Goal: Transaction & Acquisition: Book appointment/travel/reservation

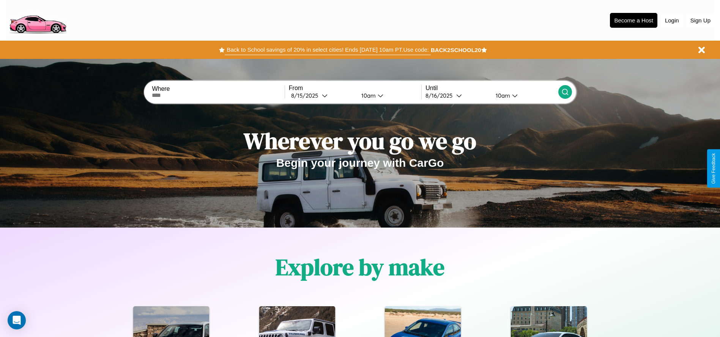
click at [327, 50] on button "Back to School savings of 20% in select cities! Ends 9/1 at 10am PT. Use code:" at bounding box center [328, 49] width 206 height 11
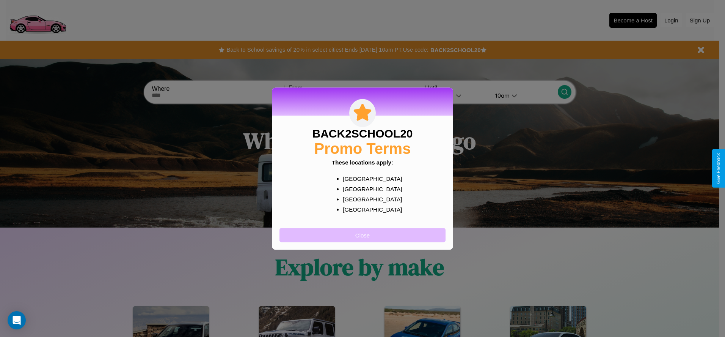
click at [363, 234] on button "Close" at bounding box center [363, 235] width 166 height 14
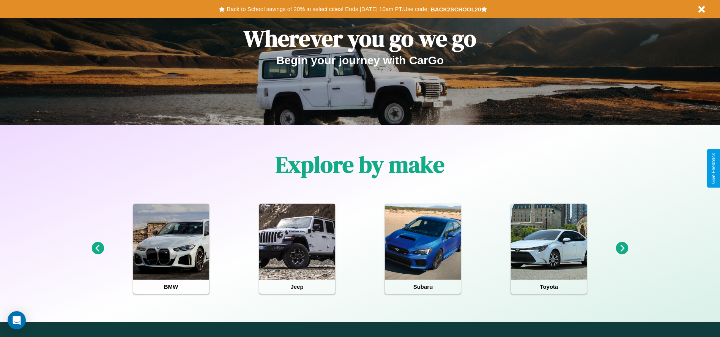
scroll to position [157, 0]
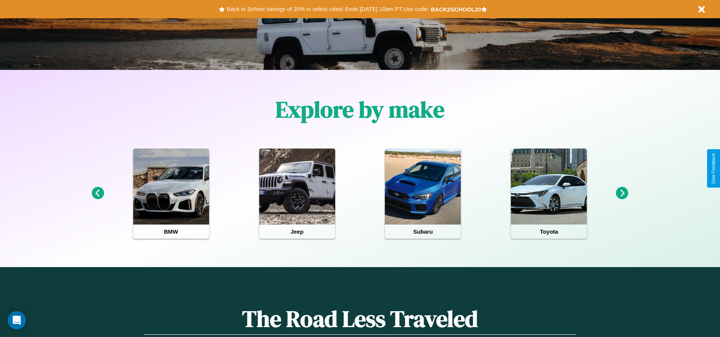
click at [622, 193] on icon at bounding box center [622, 193] width 13 height 13
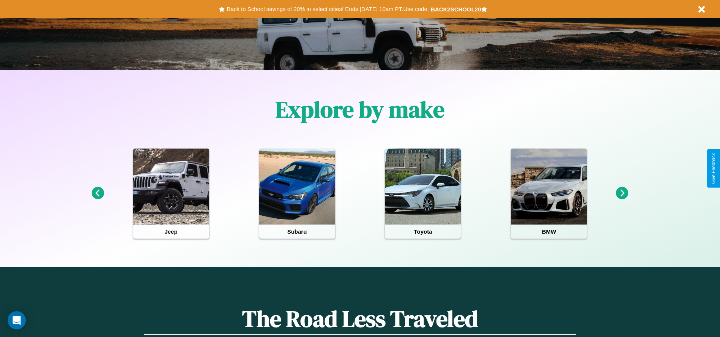
click at [622, 193] on icon at bounding box center [622, 193] width 13 height 13
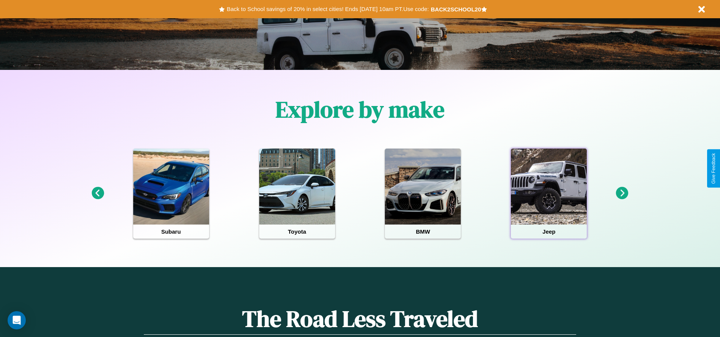
click at [549, 193] on div at bounding box center [549, 186] width 76 height 76
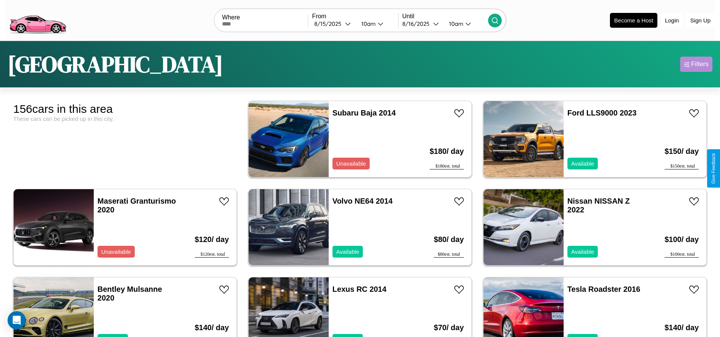
click at [696, 64] on div "Filters" at bounding box center [699, 64] width 17 height 8
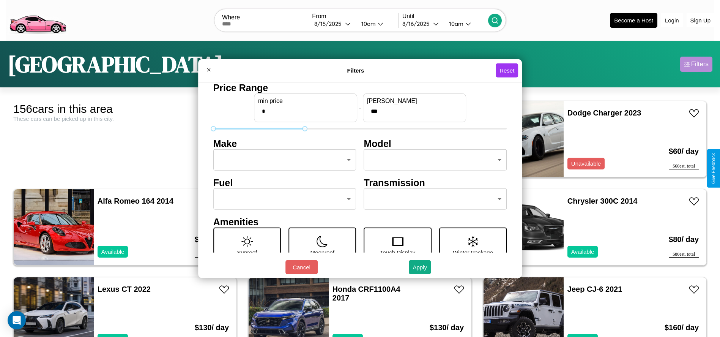
type input "***"
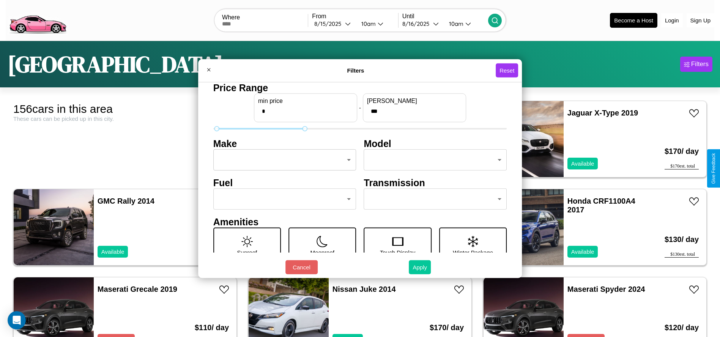
type input "*"
click at [420, 267] on button "Apply" at bounding box center [420, 267] width 22 height 14
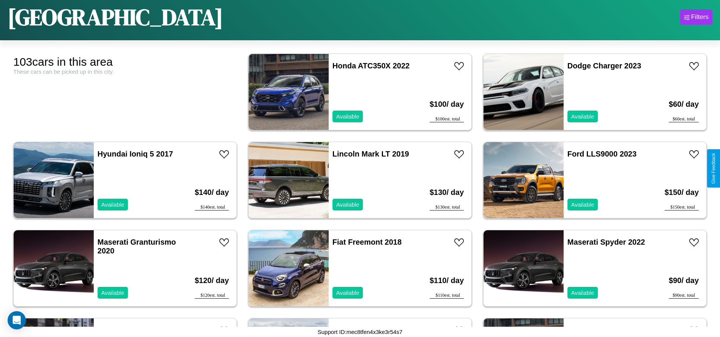
scroll to position [2549, 0]
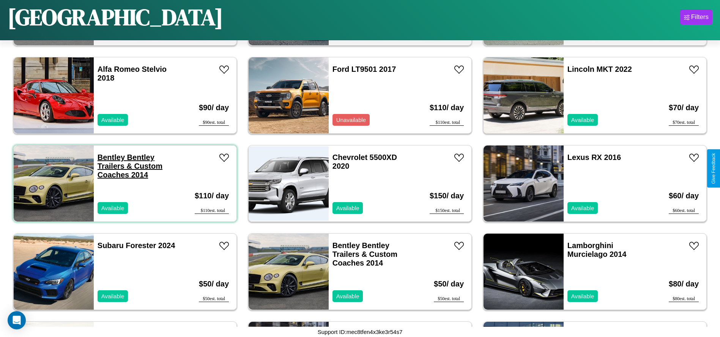
click at [110, 157] on link "Bentley Bentley Trailers & Custom Coaches 2014" at bounding box center [130, 166] width 65 height 26
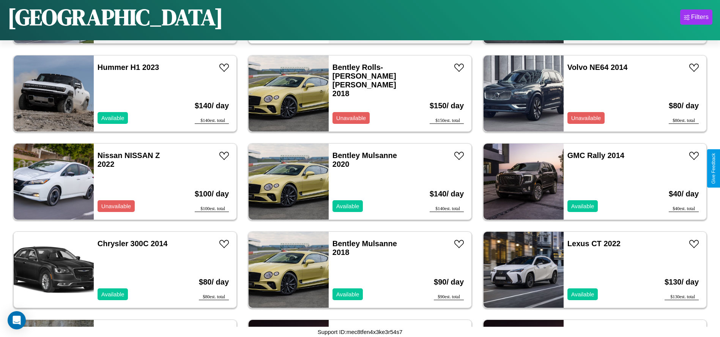
scroll to position [701, 0]
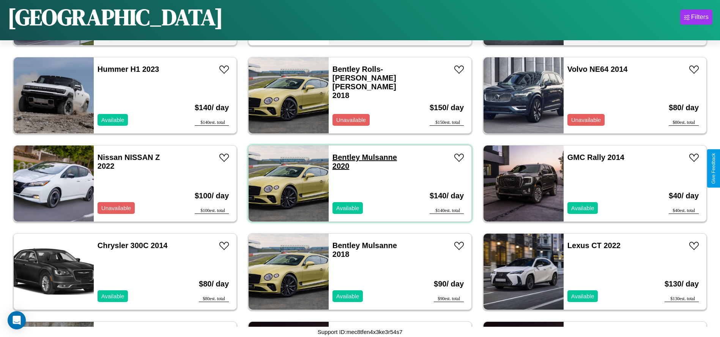
click at [343, 157] on link "Bentley Mulsanne 2020" at bounding box center [364, 161] width 64 height 17
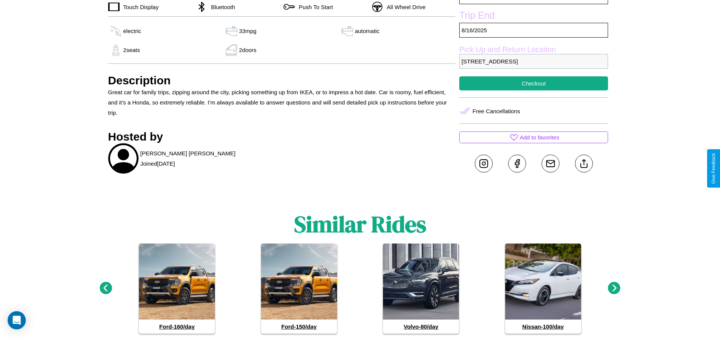
scroll to position [350, 0]
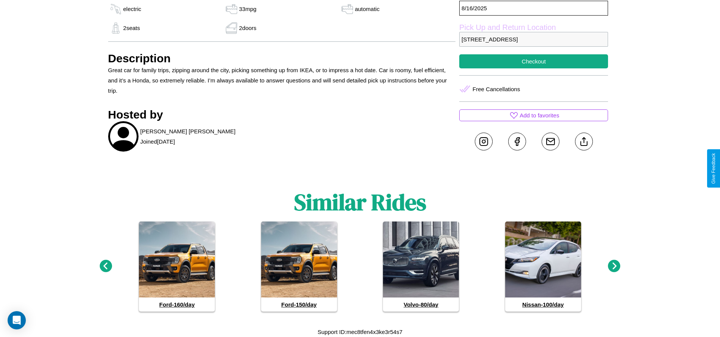
click at [614, 266] on icon at bounding box center [614, 265] width 13 height 13
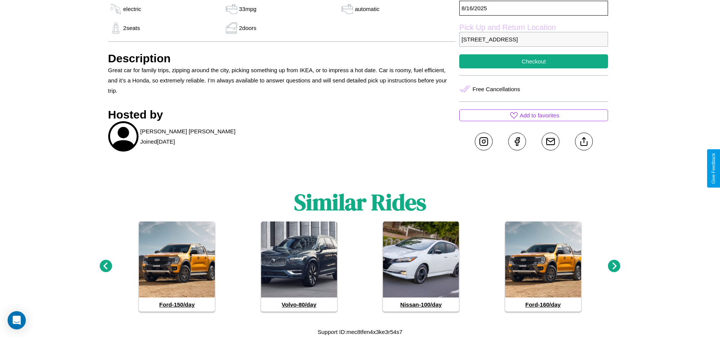
click at [614, 266] on icon at bounding box center [614, 265] width 13 height 13
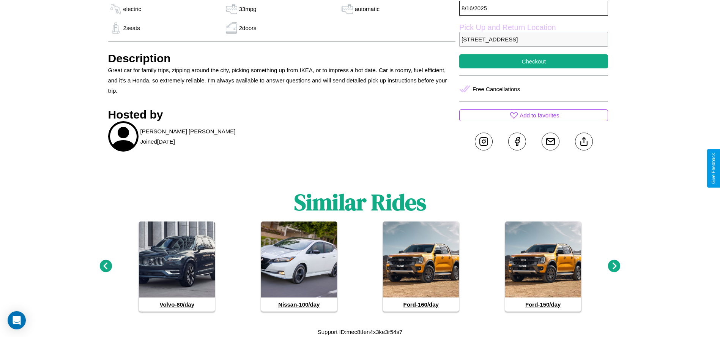
click at [614, 266] on icon at bounding box center [614, 265] width 13 height 13
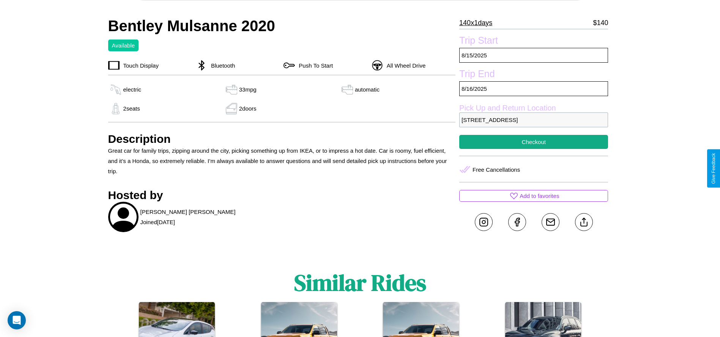
scroll to position [243, 0]
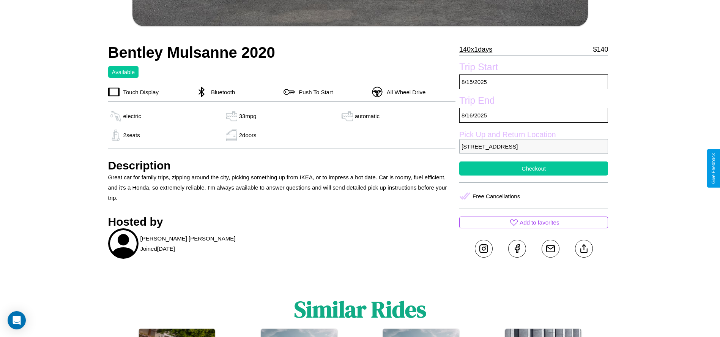
click at [533, 168] on button "Checkout" at bounding box center [533, 168] width 149 height 14
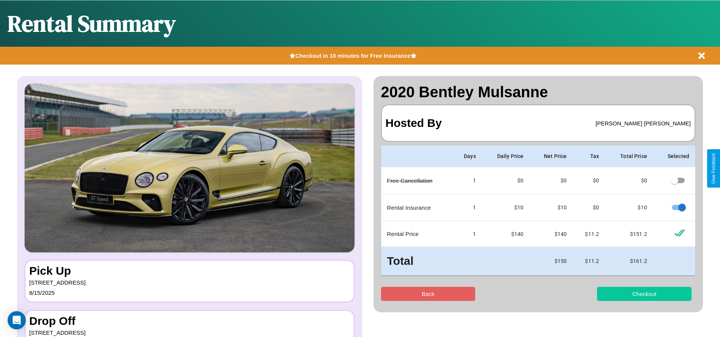
click at [644, 293] on button "Checkout" at bounding box center [644, 293] width 94 height 14
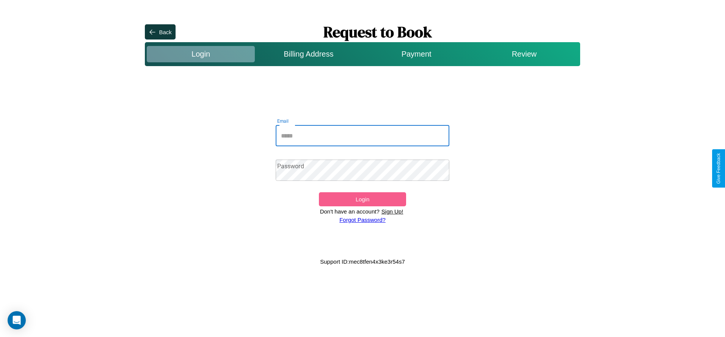
click at [363, 135] on input "Email" at bounding box center [363, 135] width 174 height 21
type input "**********"
click at [362, 219] on link "Forgot Password?" at bounding box center [363, 219] width 46 height 6
